Goal: Task Accomplishment & Management: Complete application form

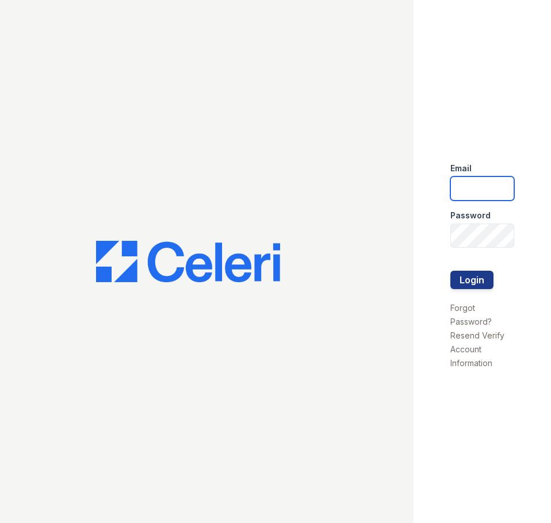
click at [483, 190] on input "email" at bounding box center [482, 189] width 64 height 24
type input "lvillalta@trinity-pm.com"
click at [450, 271] on button "Login" at bounding box center [471, 280] width 43 height 18
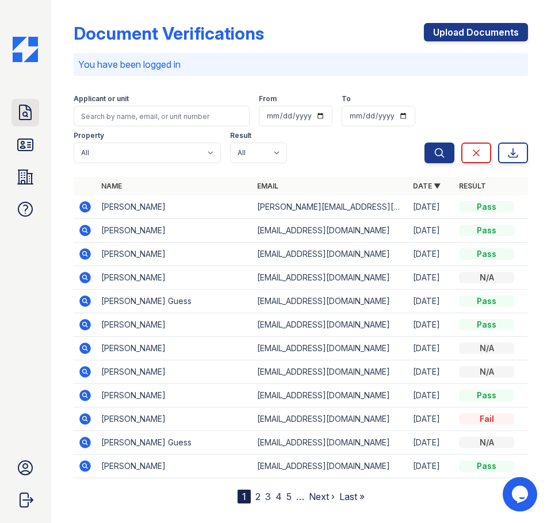
click at [30, 118] on icon at bounding box center [25, 113] width 18 height 18
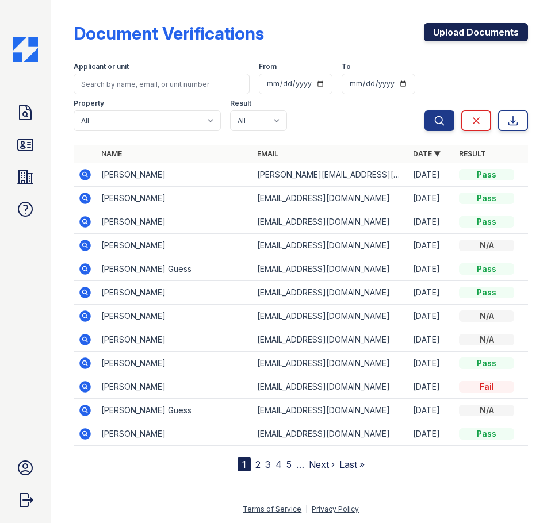
click at [494, 30] on link "Upload Documents" at bounding box center [476, 32] width 104 height 18
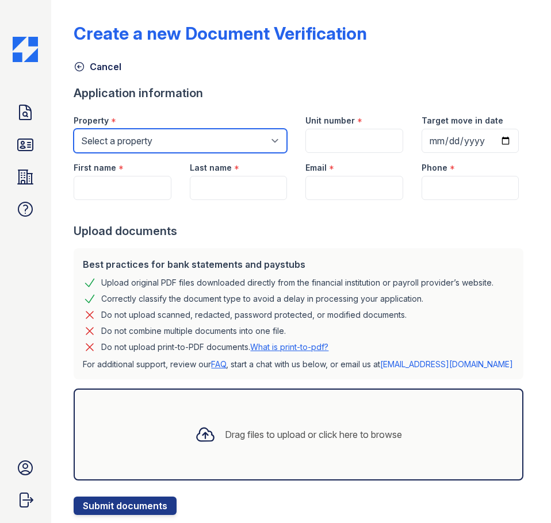
click at [156, 142] on select "Select a property ReNew Durham ReNew [GEOGRAPHIC_DATA]" at bounding box center [180, 141] width 213 height 24
select select "180"
click at [74, 129] on select "Select a property ReNew Durham ReNew [GEOGRAPHIC_DATA]" at bounding box center [180, 141] width 213 height 24
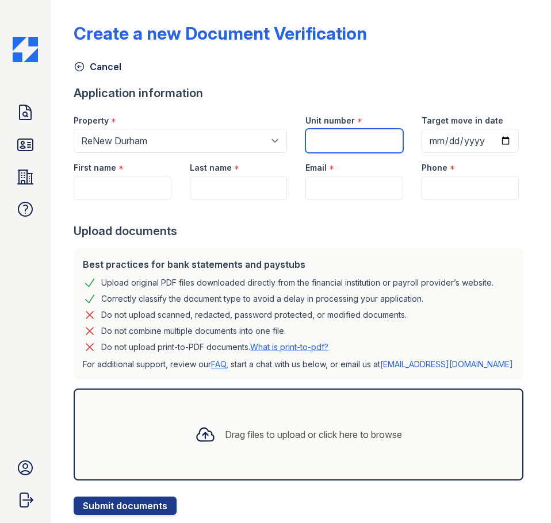
click at [320, 144] on input "Unit number" at bounding box center [353, 141] width 97 height 24
type input "G06"
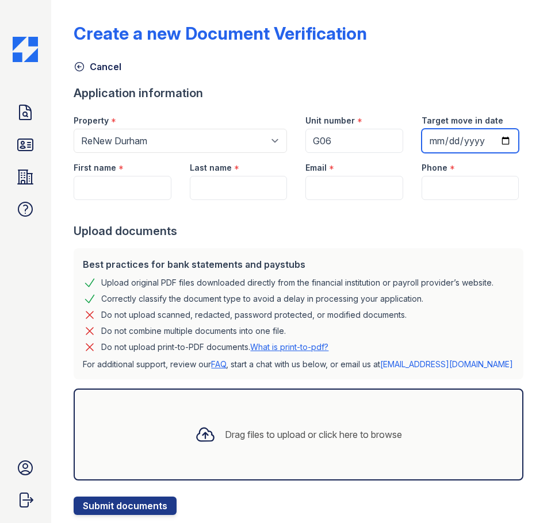
click at [422, 153] on input "Target move in date" at bounding box center [470, 141] width 97 height 24
type input "[DATE]"
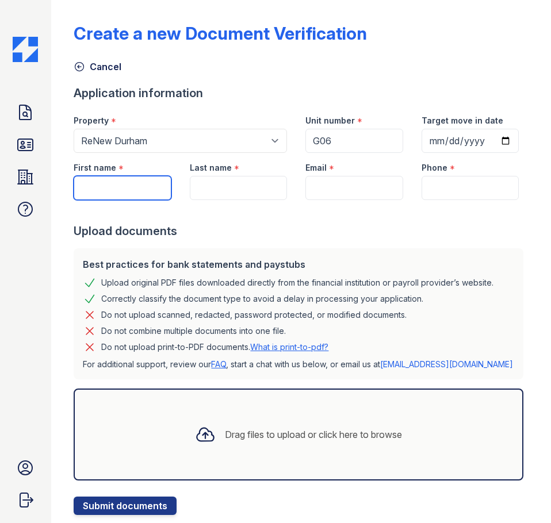
click at [109, 200] on input "First name" at bounding box center [122, 188] width 97 height 24
type input "[GEOGRAPHIC_DATA]"
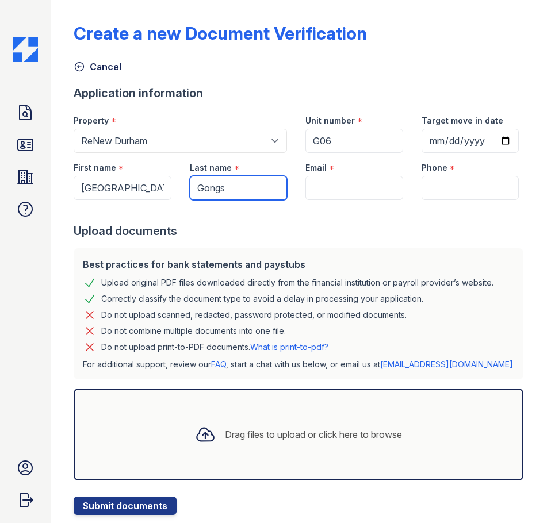
type input "Gongs"
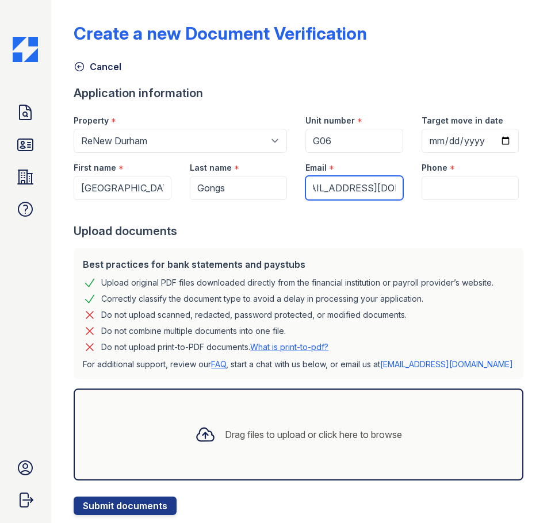
type input "[EMAIL_ADDRESS][DOMAIN_NAME]"
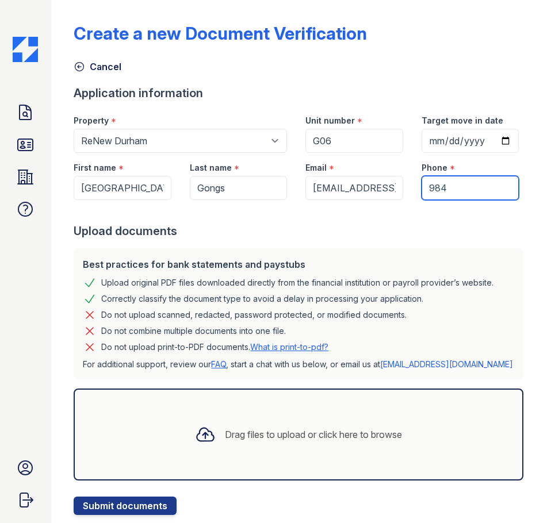
click at [468, 200] on input "984" at bounding box center [470, 188] width 97 height 24
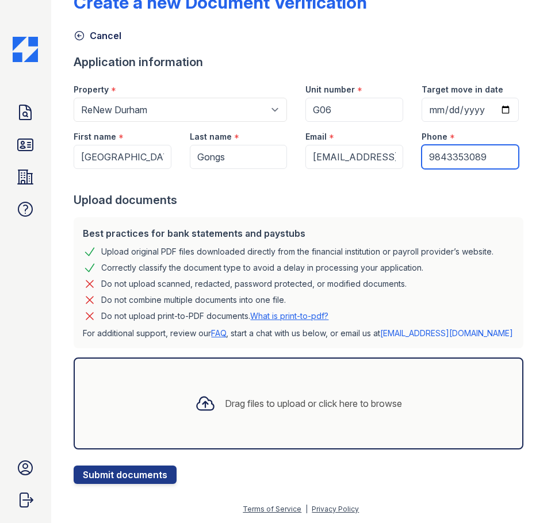
scroll to position [78, 0]
type input "9843353089"
click at [199, 410] on icon at bounding box center [205, 403] width 21 height 21
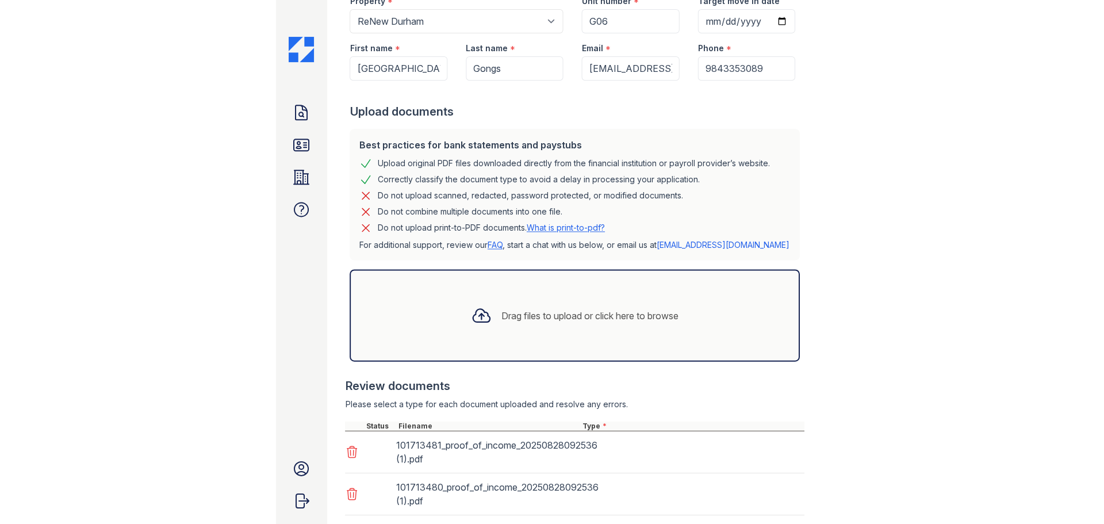
scroll to position [239, 0]
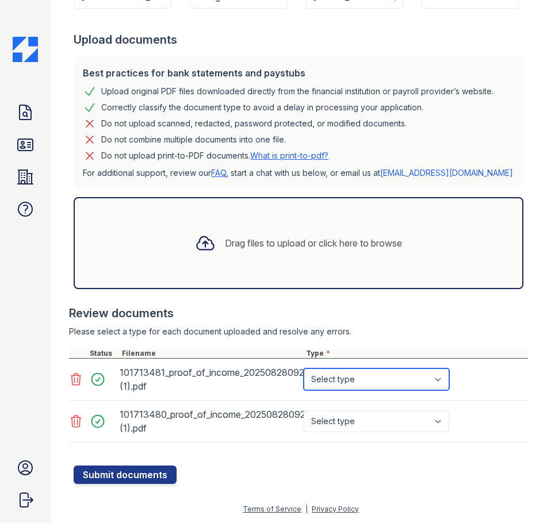
click at [361, 375] on select "Select type Paystub Bank Statement Offer Letter Tax Documents Benefit Award Let…" at bounding box center [377, 380] width 146 height 22
select select "paystub"
click at [304, 369] on select "Select type Paystub Bank Statement Offer Letter Tax Documents Benefit Award Let…" at bounding box center [377, 380] width 146 height 22
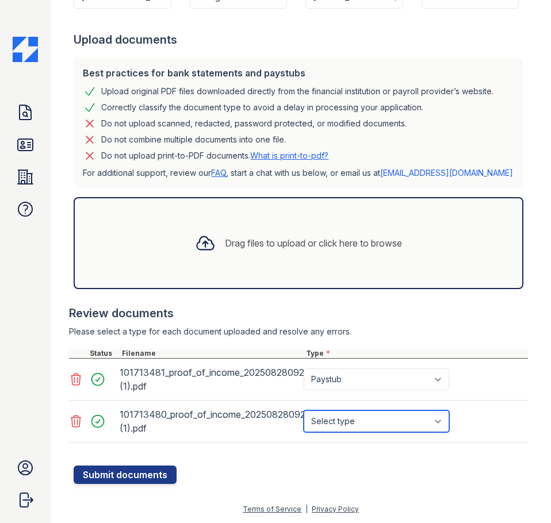
click at [362, 419] on select "Select type Paystub Bank Statement Offer Letter Tax Documents Benefit Award Let…" at bounding box center [377, 422] width 146 height 22
select select "paystub"
click at [304, 411] on select "Select type Paystub Bank Statement Offer Letter Tax Documents Benefit Award Let…" at bounding box center [377, 422] width 146 height 22
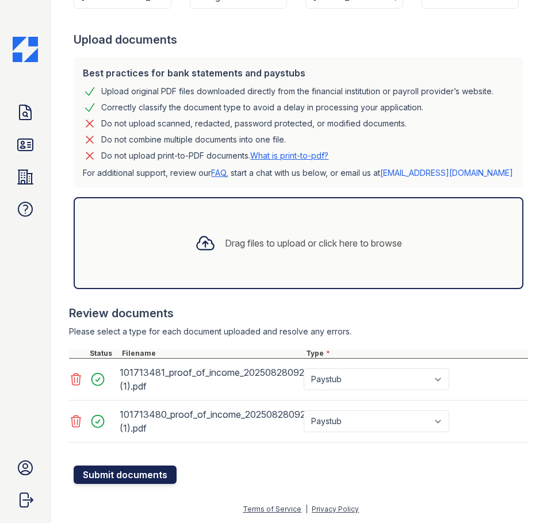
click at [127, 477] on button "Submit documents" at bounding box center [125, 475] width 103 height 18
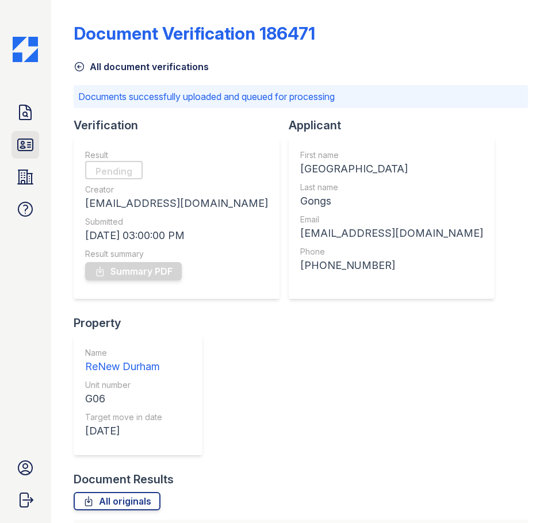
click at [28, 144] on icon at bounding box center [25, 145] width 18 height 18
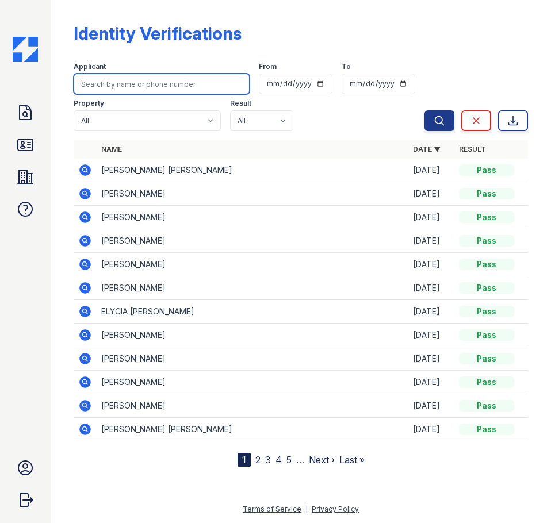
click at [171, 89] on input "search" at bounding box center [162, 84] width 176 height 21
